Goal: Navigation & Orientation: Find specific page/section

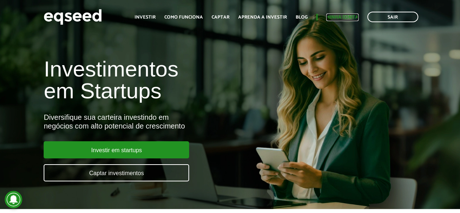
click at [340, 16] on link "Minha conta" at bounding box center [342, 17] width 32 height 5
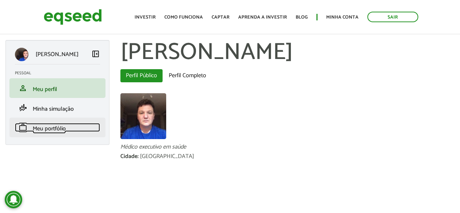
click at [44, 127] on span "Meu portfólio" at bounding box center [49, 129] width 33 height 10
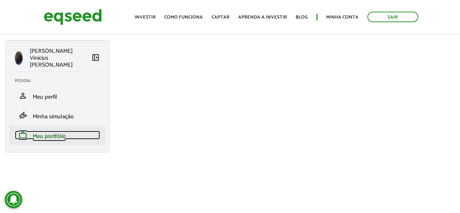
click at [42, 131] on span "Meu portfólio" at bounding box center [49, 136] width 33 height 10
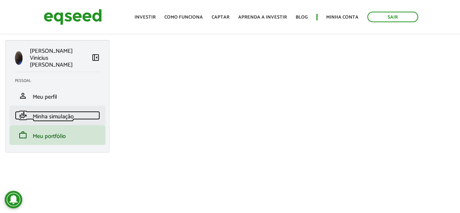
click at [47, 112] on span "Minha simulação" at bounding box center [53, 117] width 41 height 10
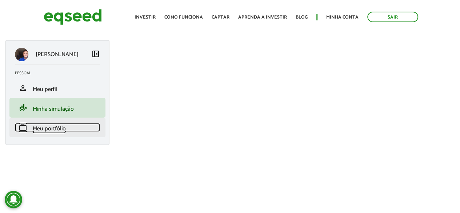
click at [37, 129] on span "Meu portfólio" at bounding box center [49, 129] width 33 height 10
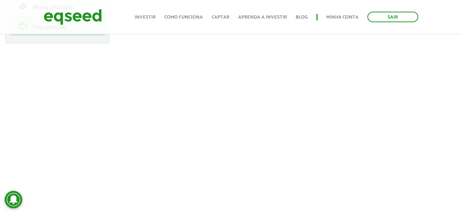
scroll to position [218, 0]
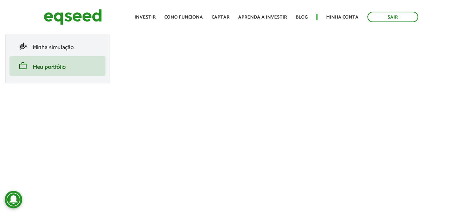
scroll to position [109, 0]
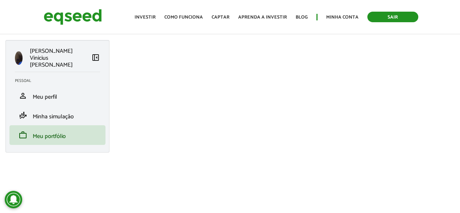
click at [398, 17] on link "Sair" at bounding box center [392, 17] width 51 height 11
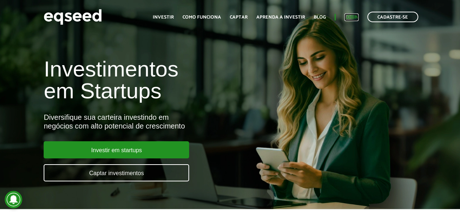
click at [348, 16] on link "Login" at bounding box center [351, 17] width 14 height 5
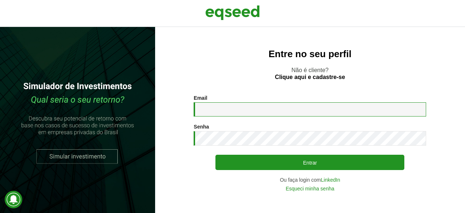
click at [207, 111] on input "Email *" at bounding box center [310, 109] width 233 height 14
type input "**********"
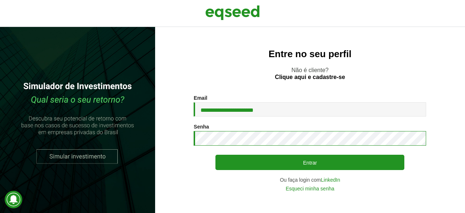
click at [216, 155] on button "Entrar" at bounding box center [310, 162] width 189 height 15
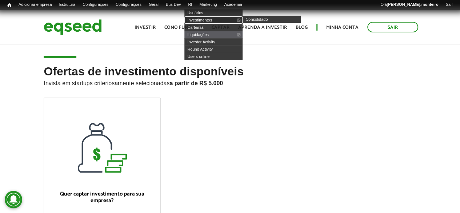
click at [205, 17] on link "Investimentos" at bounding box center [213, 19] width 58 height 7
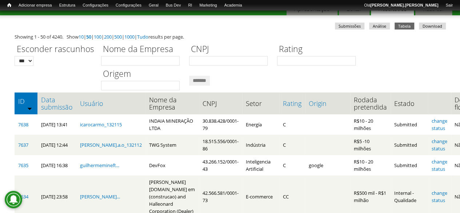
scroll to position [109, 0]
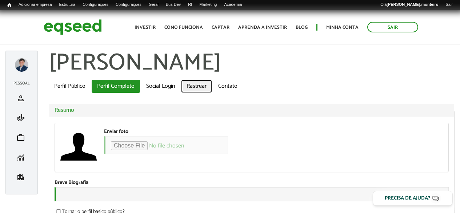
click at [193, 89] on link "Rastrear" at bounding box center [196, 86] width 31 height 13
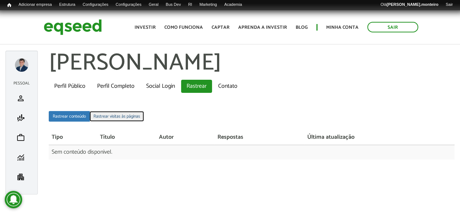
click at [112, 115] on link "Rastrear visitas às páginas" at bounding box center [116, 116] width 55 height 11
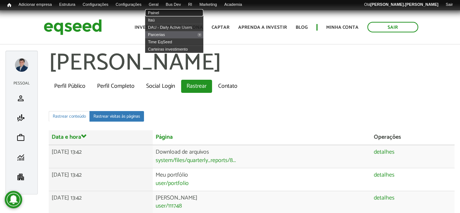
click at [167, 15] on link "Painel" at bounding box center [174, 12] width 58 height 7
